Goal: Information Seeking & Learning: Learn about a topic

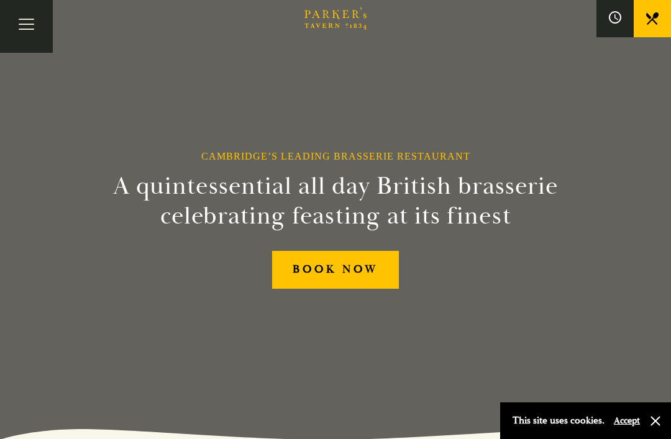
click at [360, 289] on link "BOOK NOW" at bounding box center [335, 270] width 127 height 38
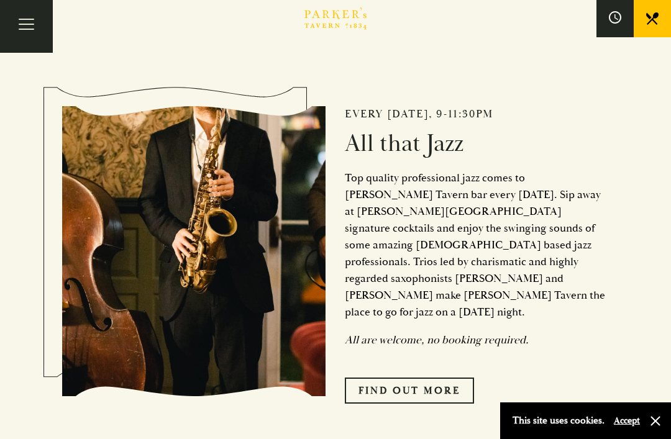
scroll to position [475, 0]
click at [427, 393] on link "Find Out More" at bounding box center [409, 391] width 129 height 26
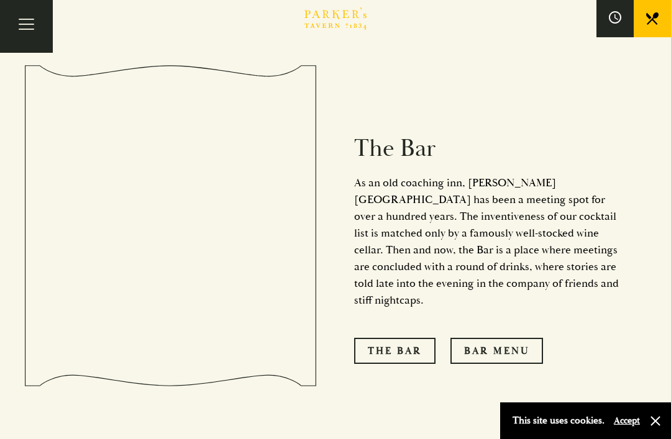
scroll to position [902, 0]
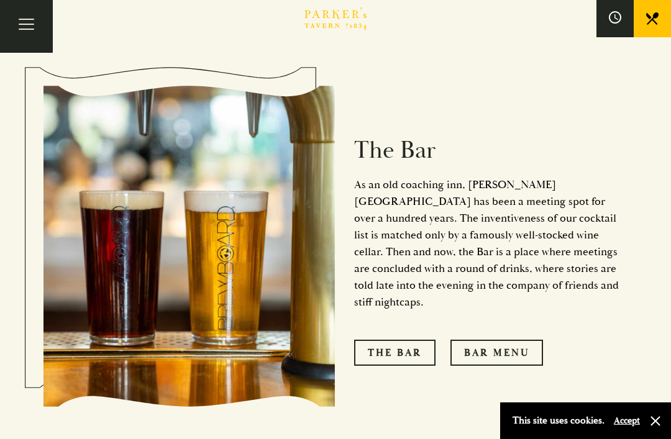
click at [406, 340] on link "The Bar" at bounding box center [394, 353] width 81 height 26
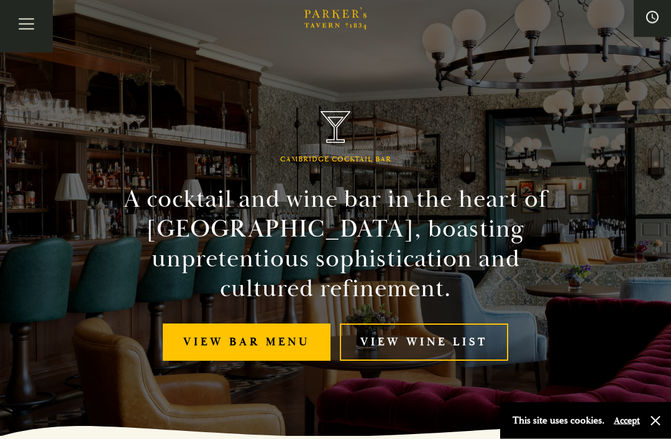
scroll to position [3, 0]
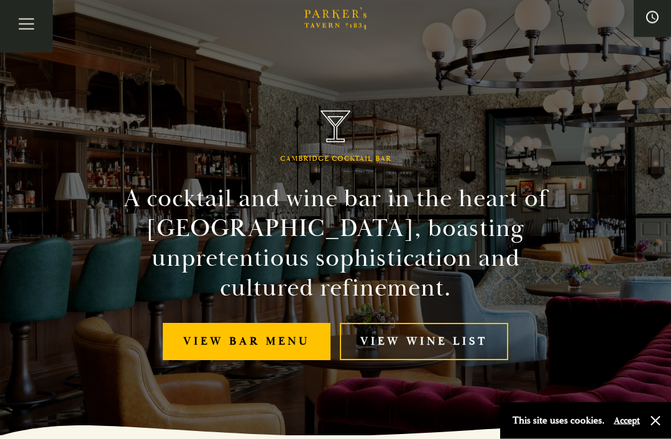
click at [248, 350] on link "View bar menu" at bounding box center [247, 343] width 168 height 38
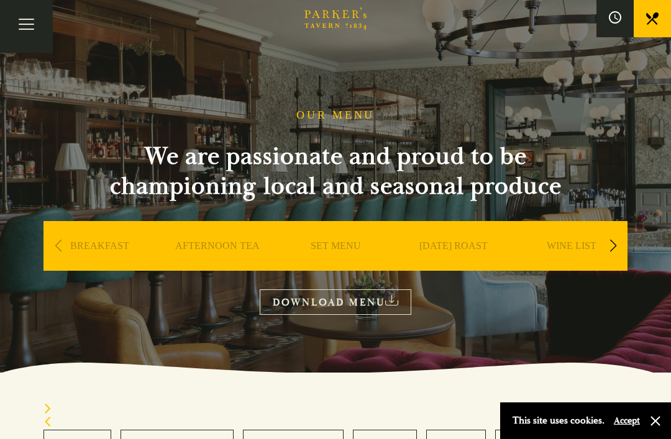
click at [94, 240] on link "BREAKFAST" at bounding box center [99, 265] width 59 height 50
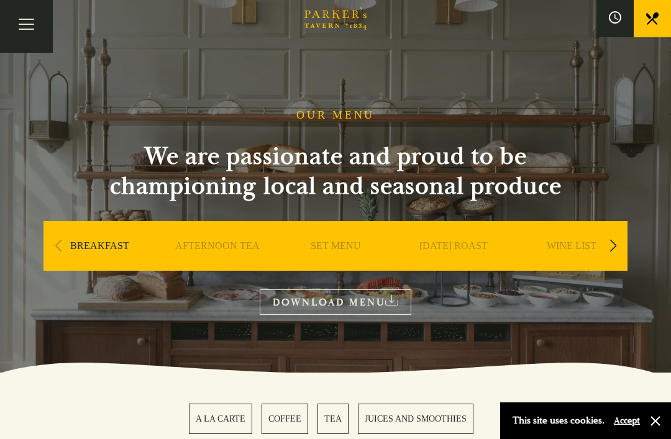
click at [340, 249] on link "SET MENU" at bounding box center [336, 265] width 50 height 50
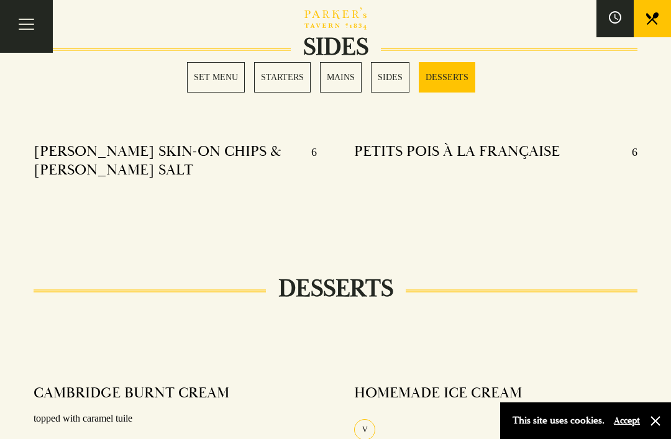
scroll to position [1415, 0]
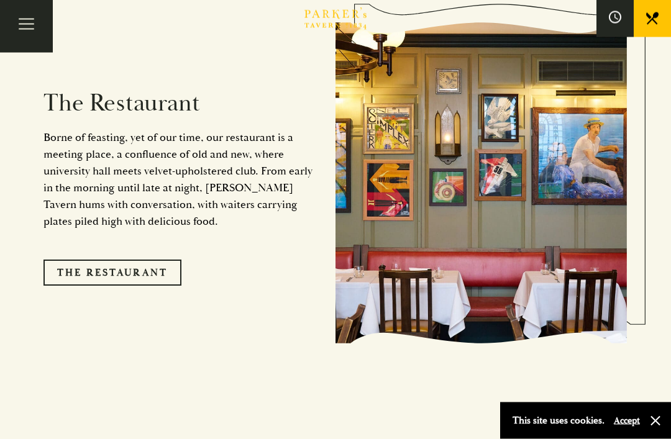
scroll to position [1009, 0]
click at [171, 278] on link "The Restaurant" at bounding box center [112, 273] width 138 height 26
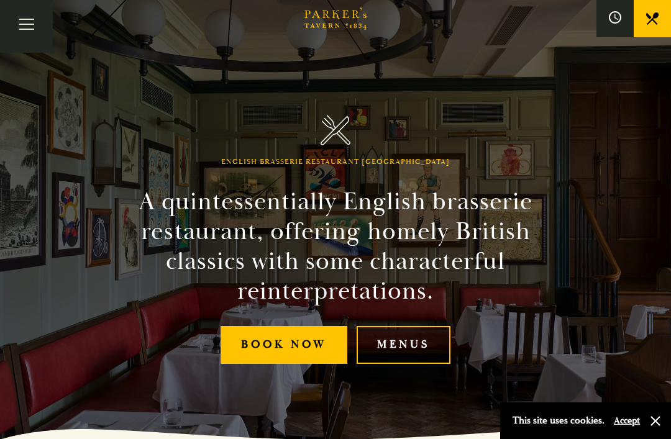
click at [419, 364] on link "Menus" at bounding box center [403, 345] width 94 height 38
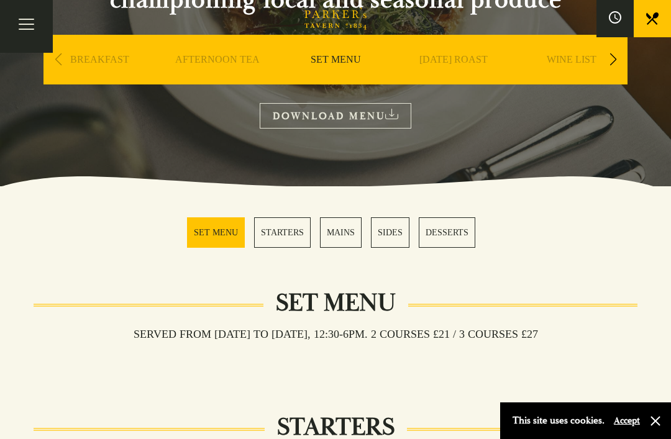
scroll to position [184, 0]
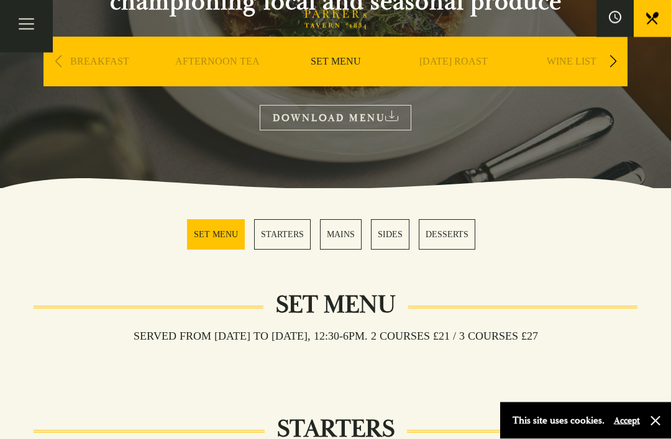
click at [235, 61] on link "AFTERNOON TEA" at bounding box center [217, 81] width 84 height 50
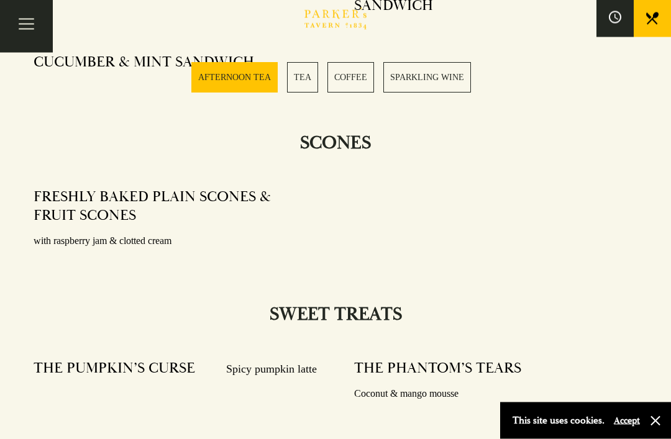
scroll to position [829, 0]
